Goal: Communication & Community: Answer question/provide support

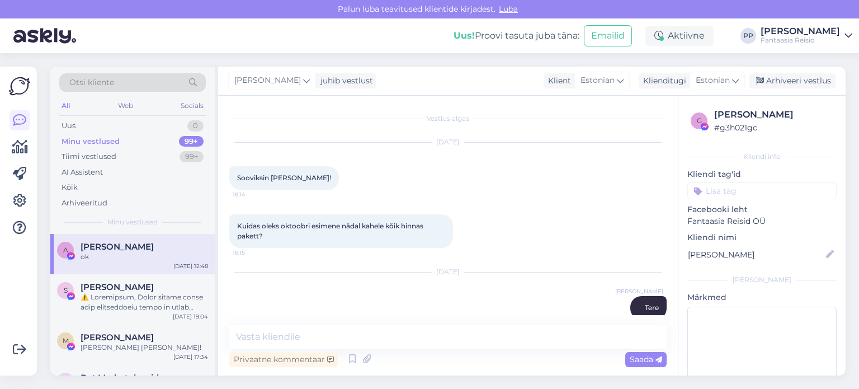
scroll to position [229, 0]
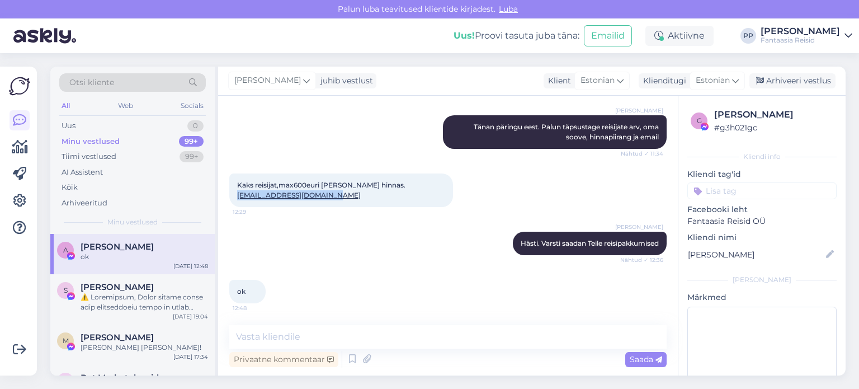
drag, startPoint x: 331, startPoint y: 194, endPoint x: 237, endPoint y: 199, distance: 94.1
click at [237, 199] on div "Kaks reisijat,max600euri [PERSON_NAME] hinnas. [EMAIL_ADDRESS][DOMAIN_NAME] 12:…" at bounding box center [341, 190] width 224 height 34
copy link "[EMAIL_ADDRESS][DOMAIN_NAME]"
click at [397, 338] on textarea at bounding box center [447, 336] width 437 height 23
type textarea "Saatsin Teile reisipakkumised emailile"
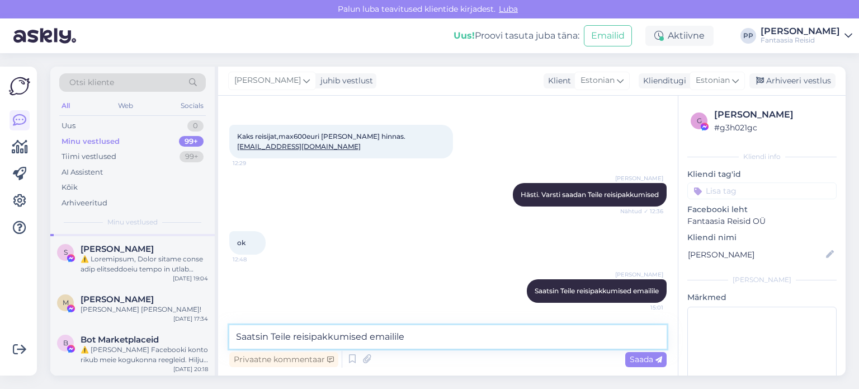
scroll to position [0, 0]
